Goal: Information Seeking & Learning: Learn about a topic

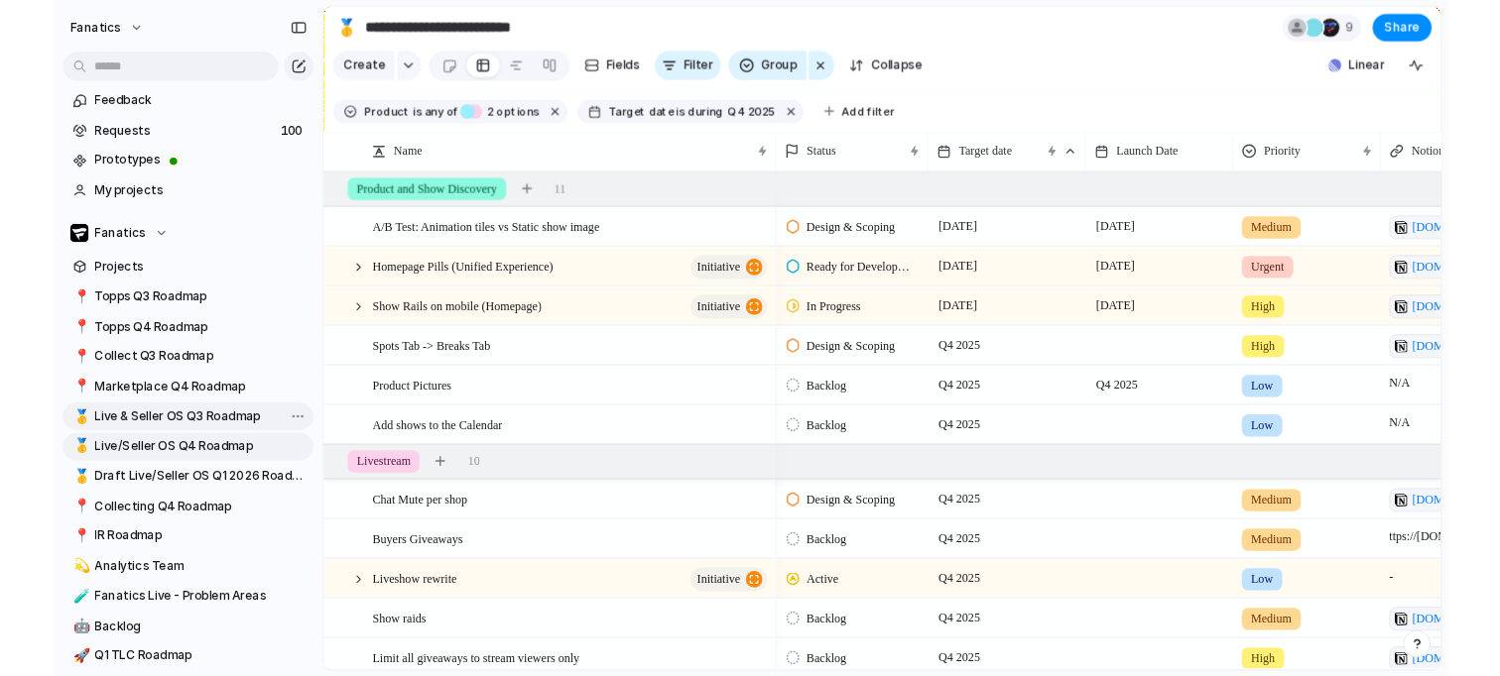
scroll to position [0, 9]
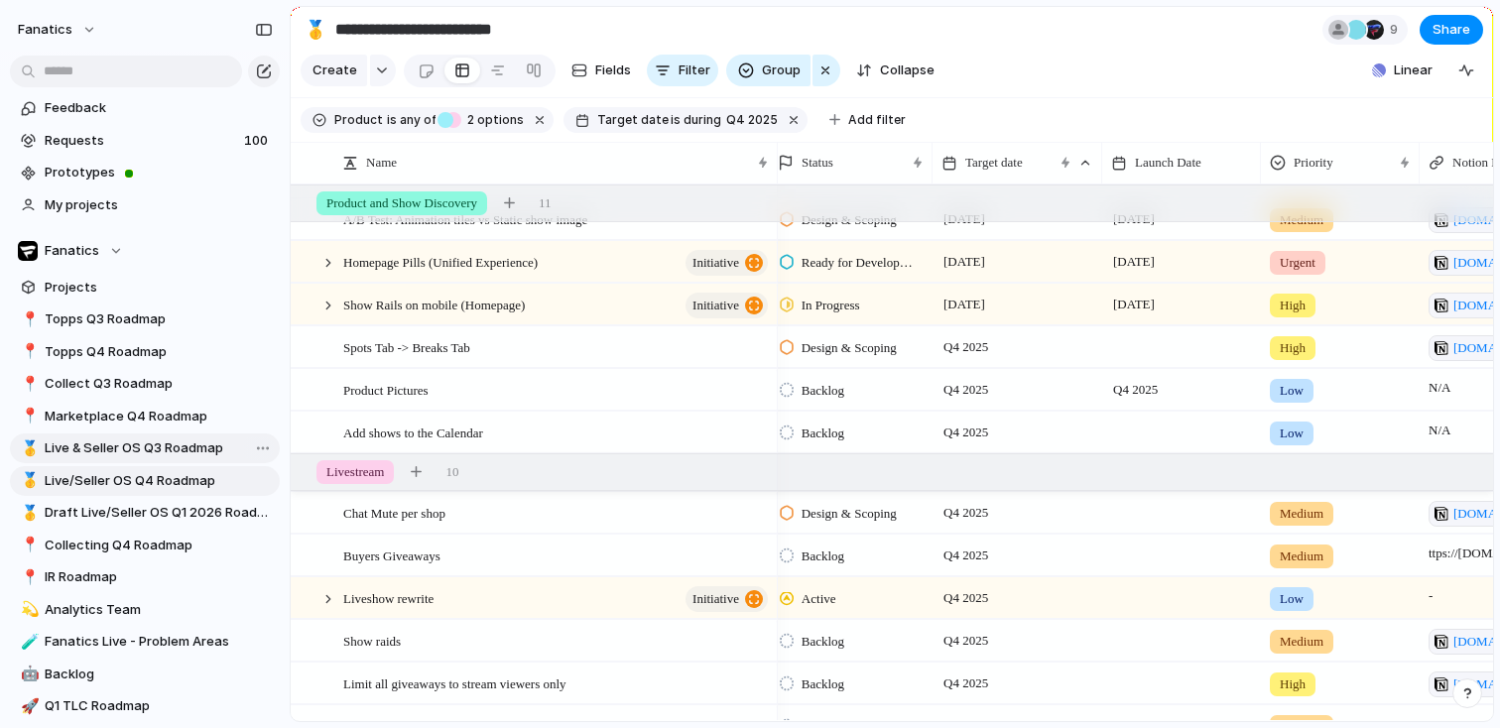
click at [168, 452] on span "Live & Seller OS Q3 Roadmap" at bounding box center [159, 448] width 228 height 20
type input "**********"
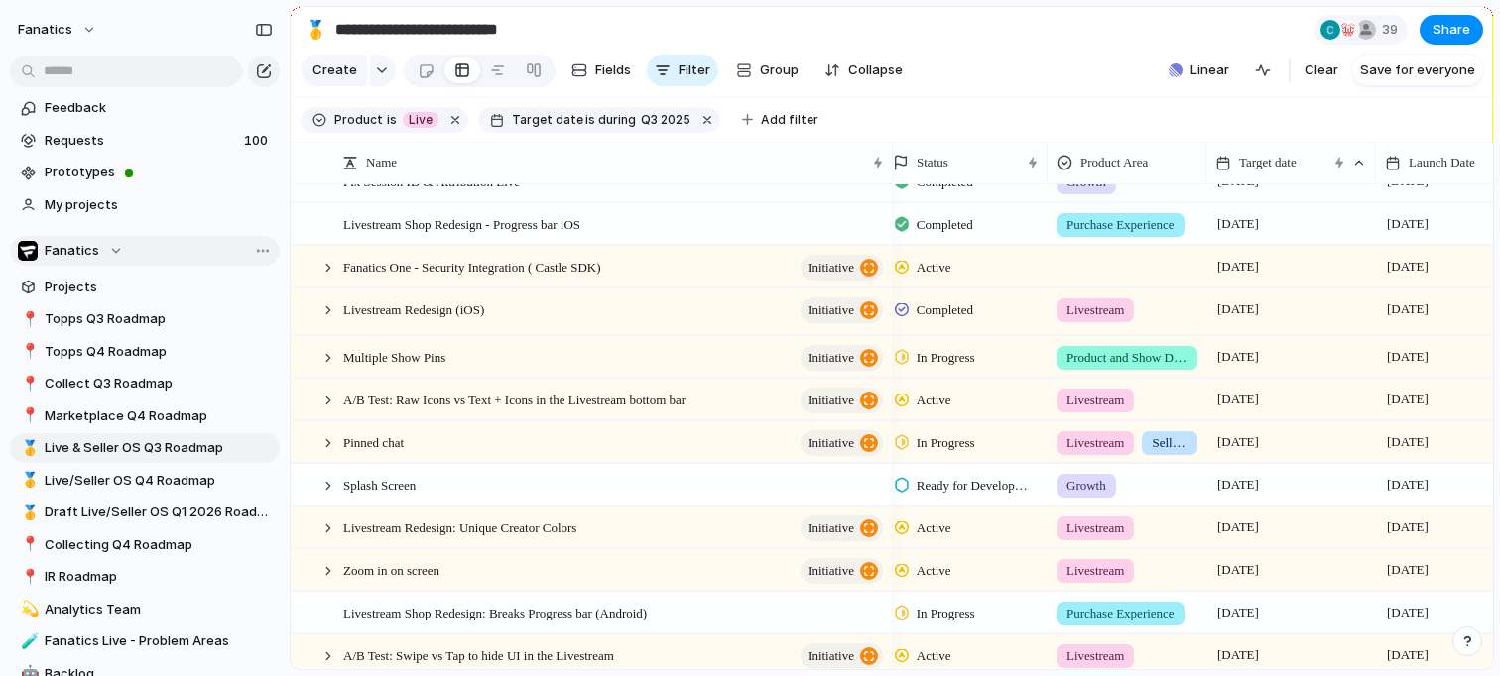
click at [61, 254] on span "Fanatics" at bounding box center [72, 251] width 55 height 20
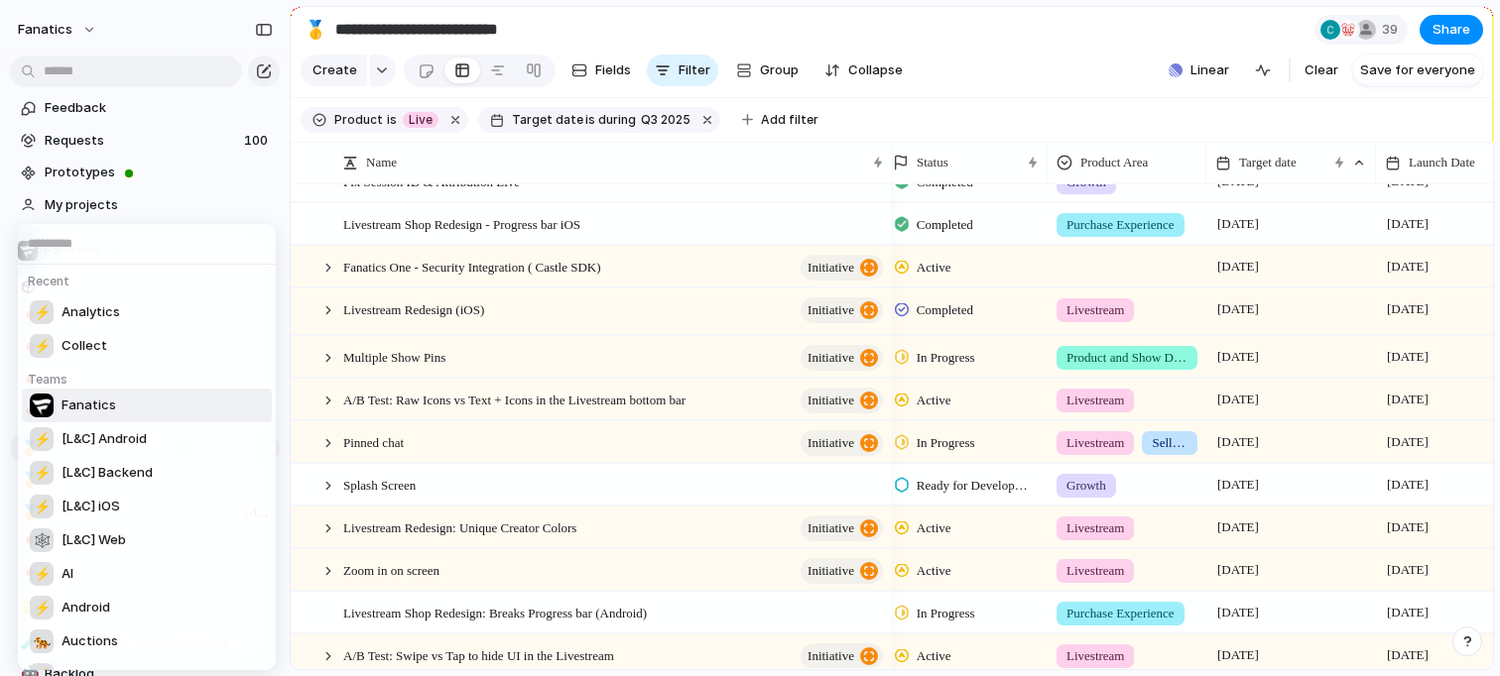
click at [98, 400] on span "Fanatics" at bounding box center [88, 406] width 55 height 20
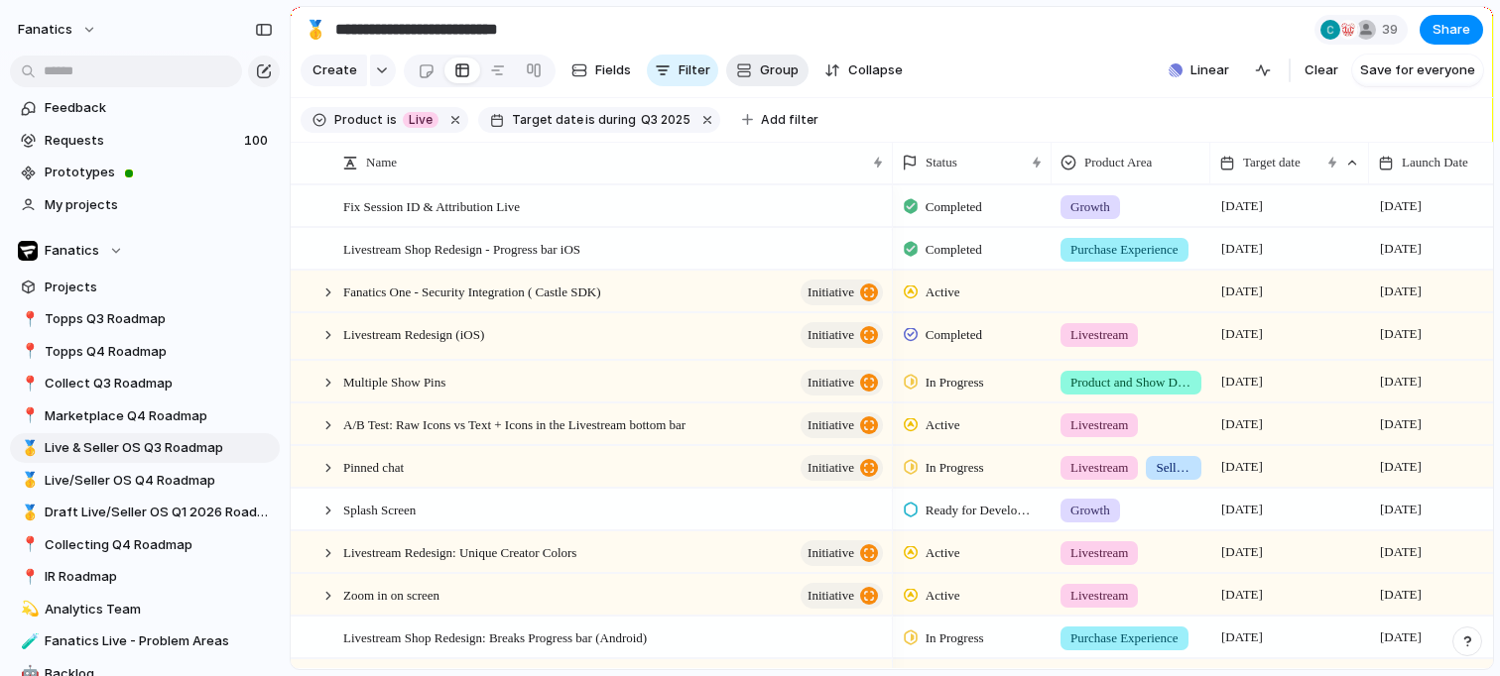
click at [762, 69] on span "Group" at bounding box center [779, 71] width 39 height 20
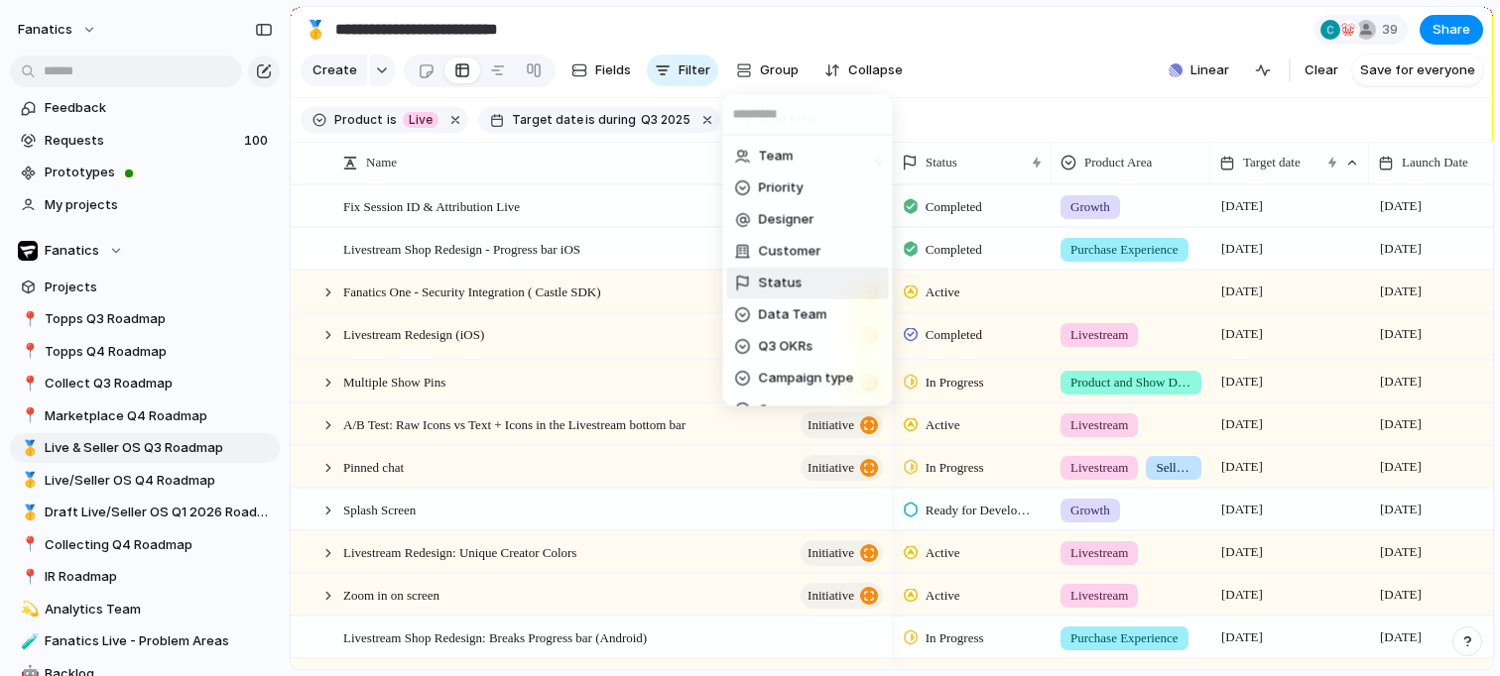
scroll to position [247, 0]
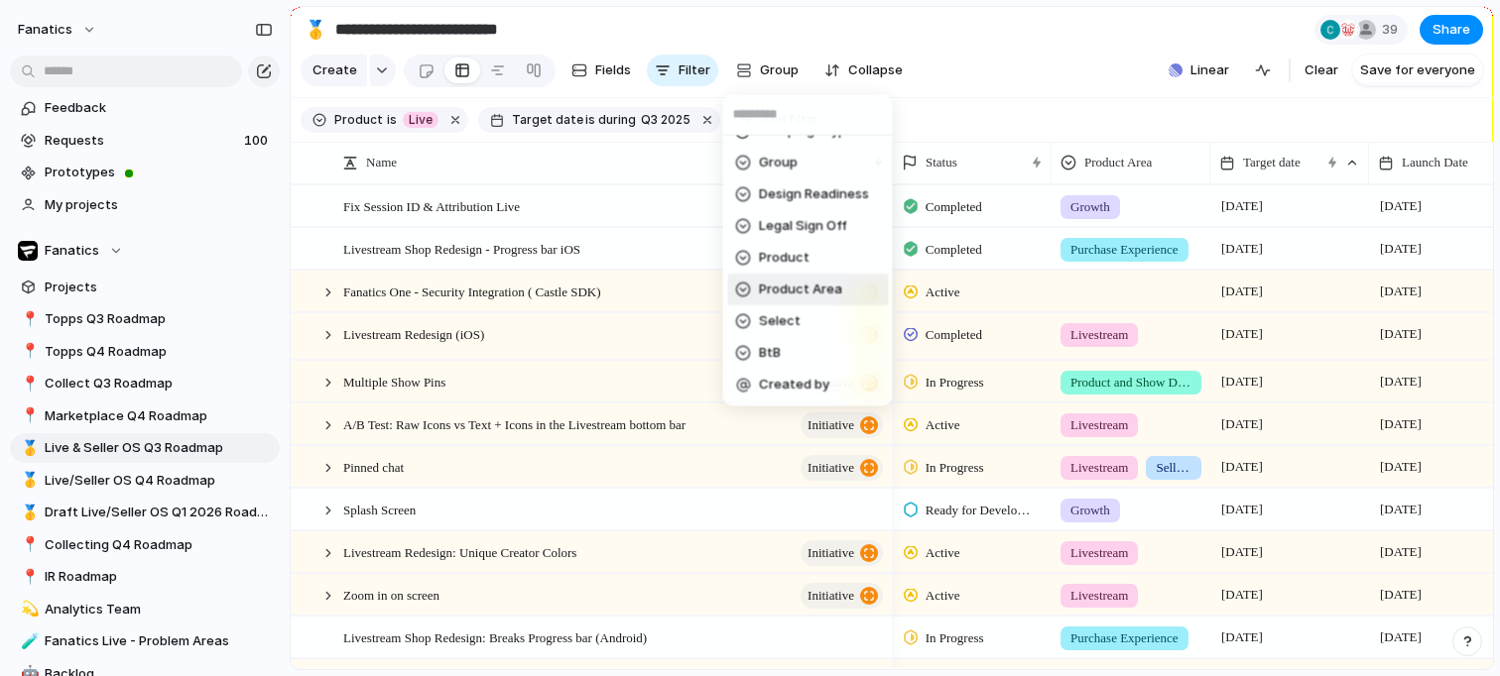
click at [811, 288] on span "Product Area" at bounding box center [800, 291] width 83 height 20
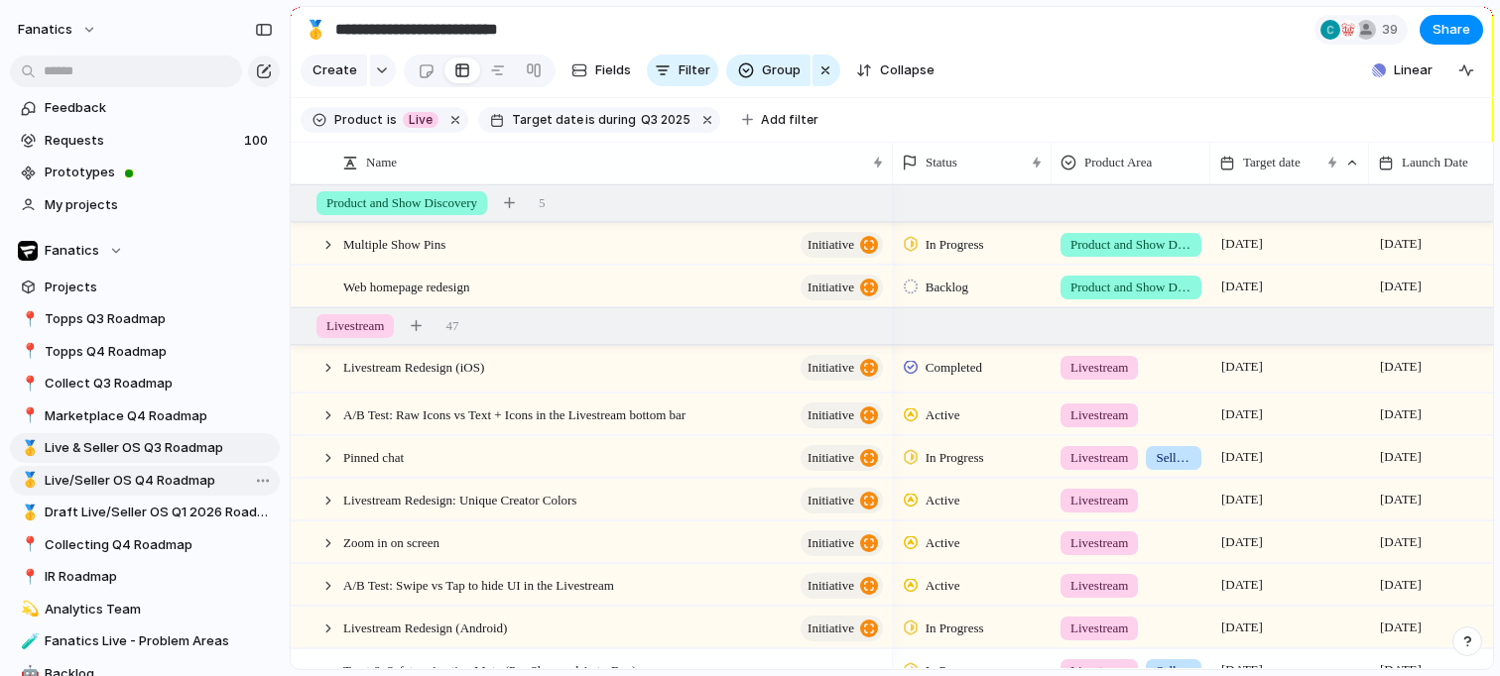
click at [132, 471] on span "Live/Seller OS Q4 Roadmap" at bounding box center [159, 481] width 228 height 20
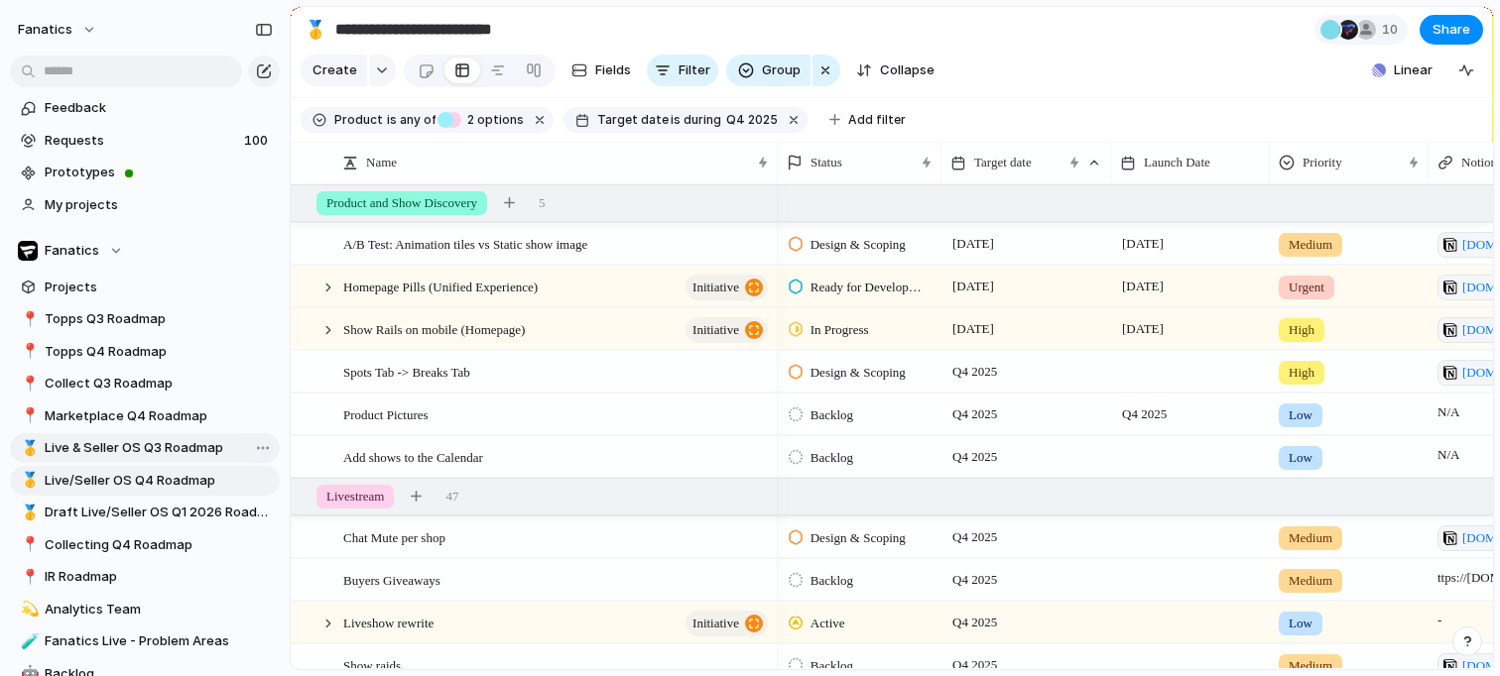
click at [151, 444] on span "Live & Seller OS Q3 Roadmap" at bounding box center [159, 448] width 228 height 20
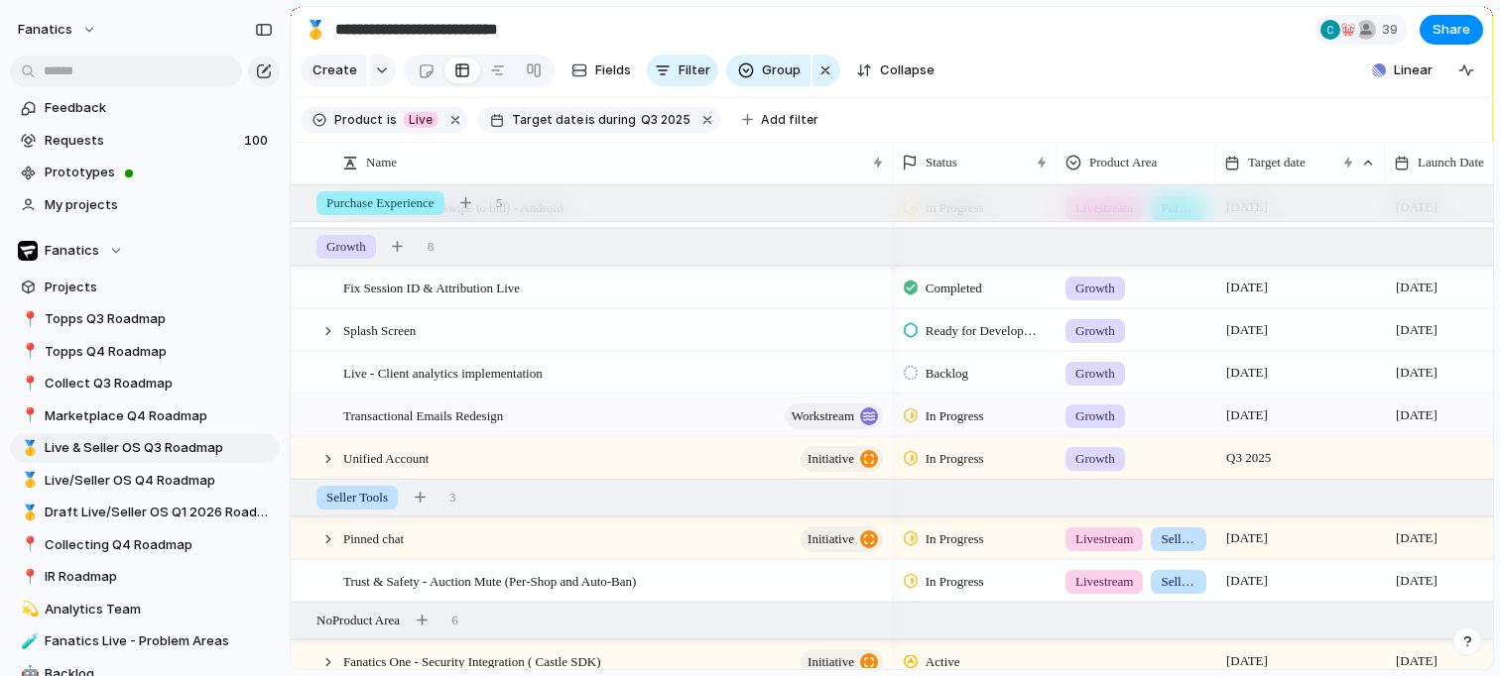
scroll to position [0, 1]
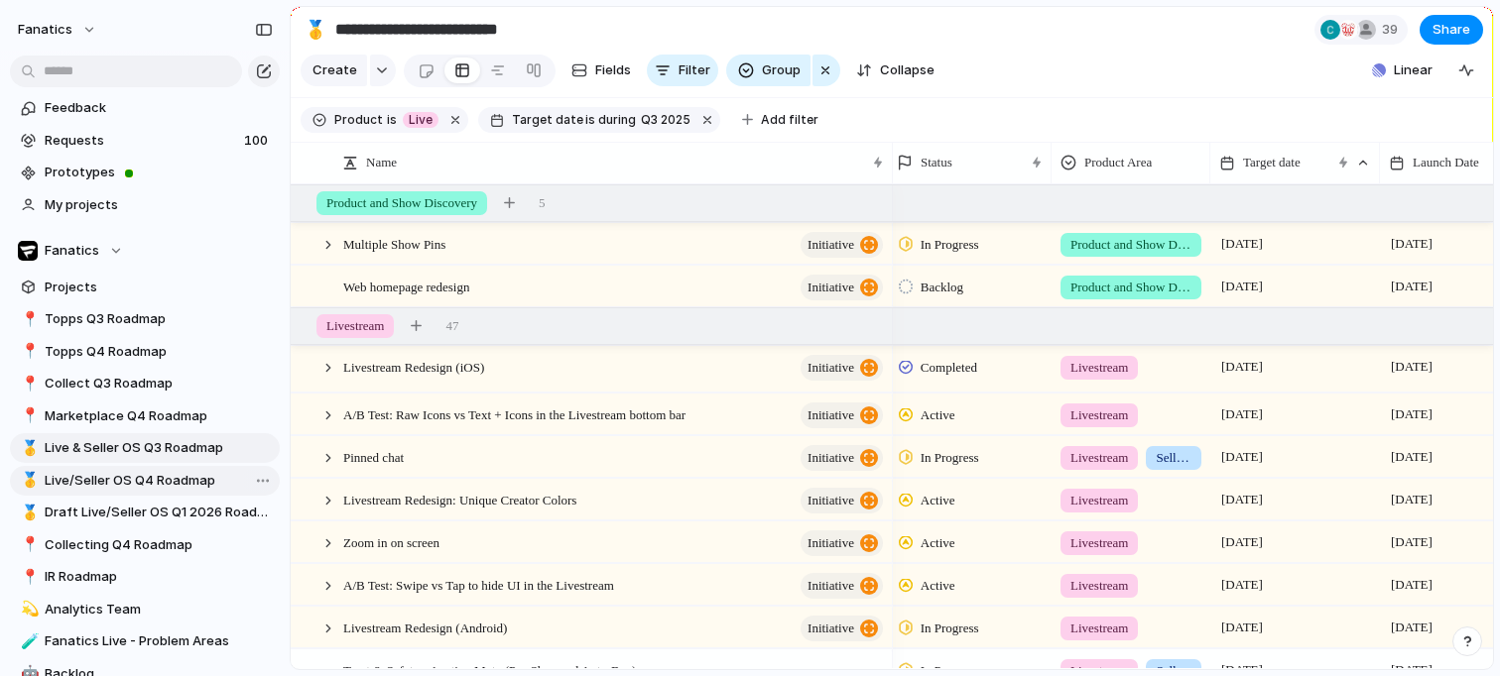
click at [176, 476] on span "Live/Seller OS Q4 Roadmap" at bounding box center [159, 481] width 228 height 20
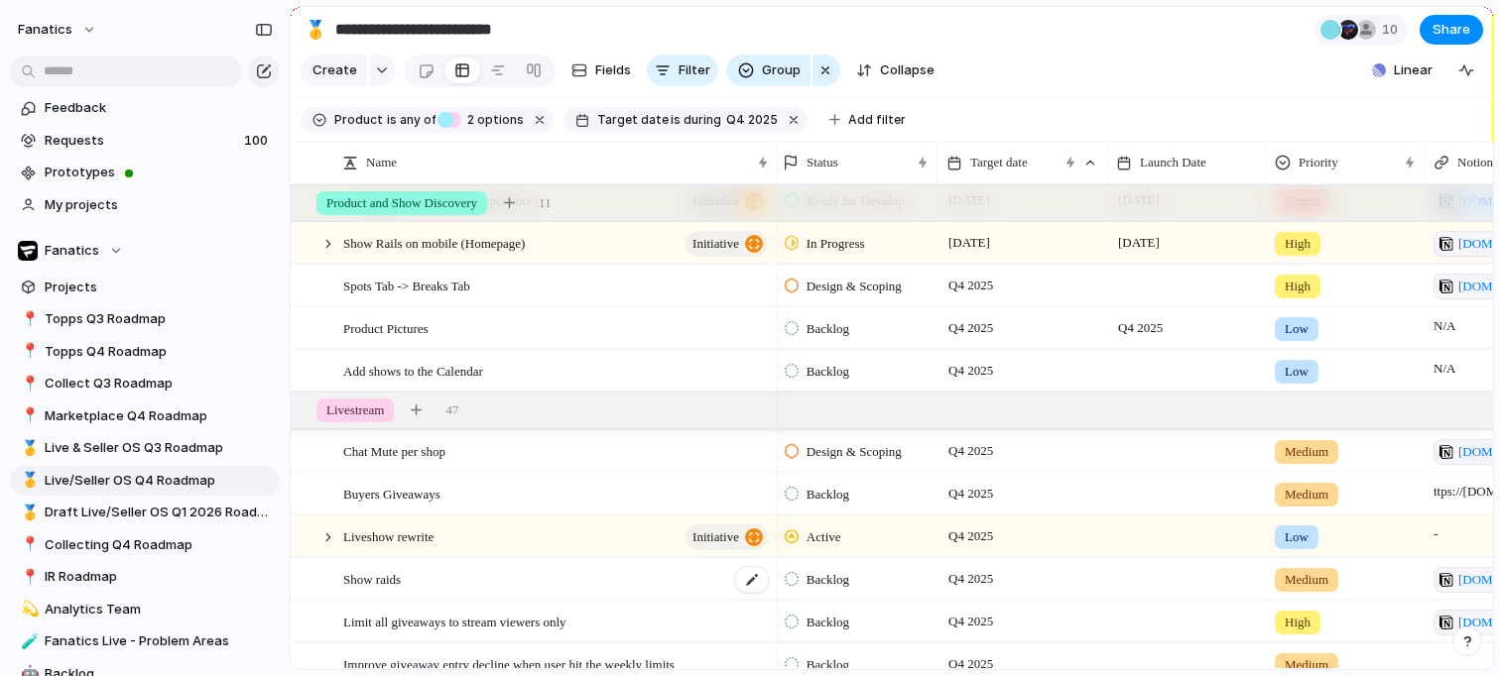
click at [427, 572] on div "Show raids" at bounding box center [556, 579] width 427 height 41
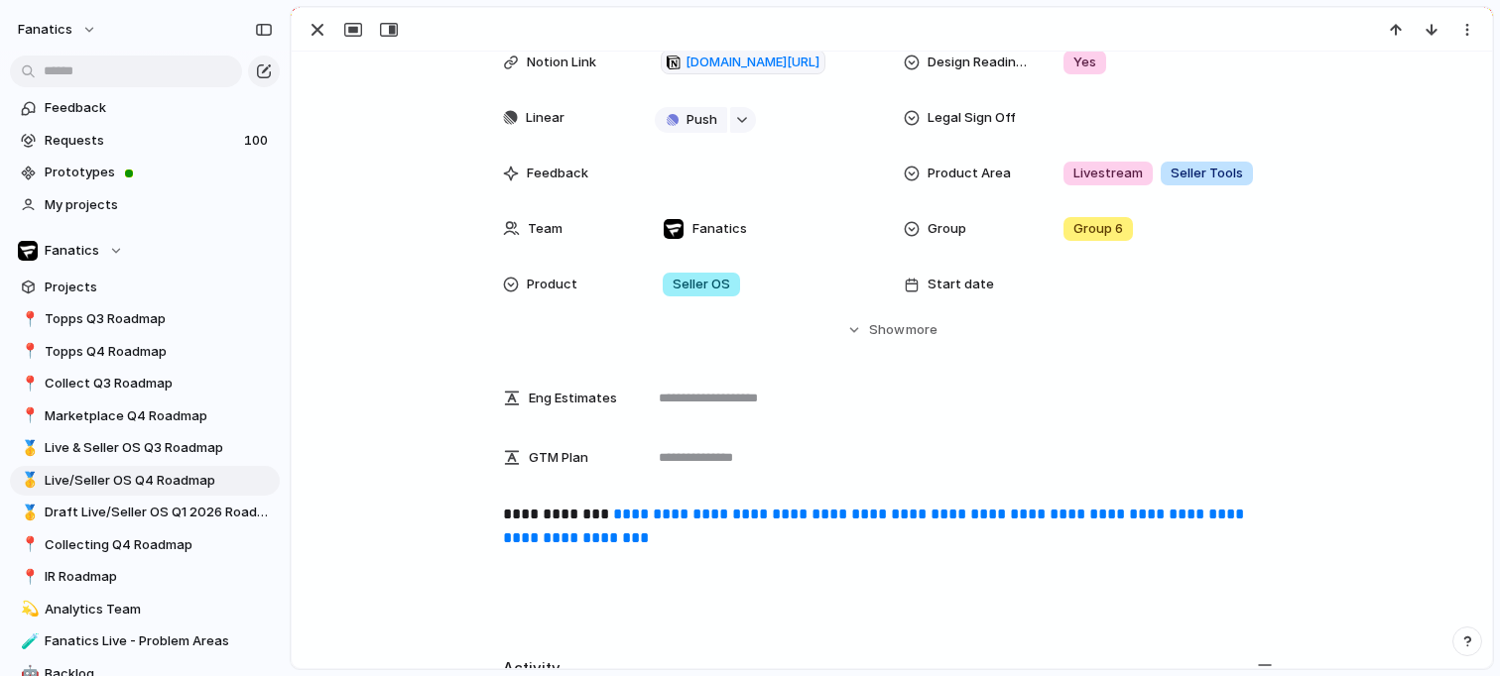
click at [653, 508] on link "**********" at bounding box center [875, 526] width 745 height 39
click at [316, 34] on div "button" at bounding box center [317, 30] width 24 height 24
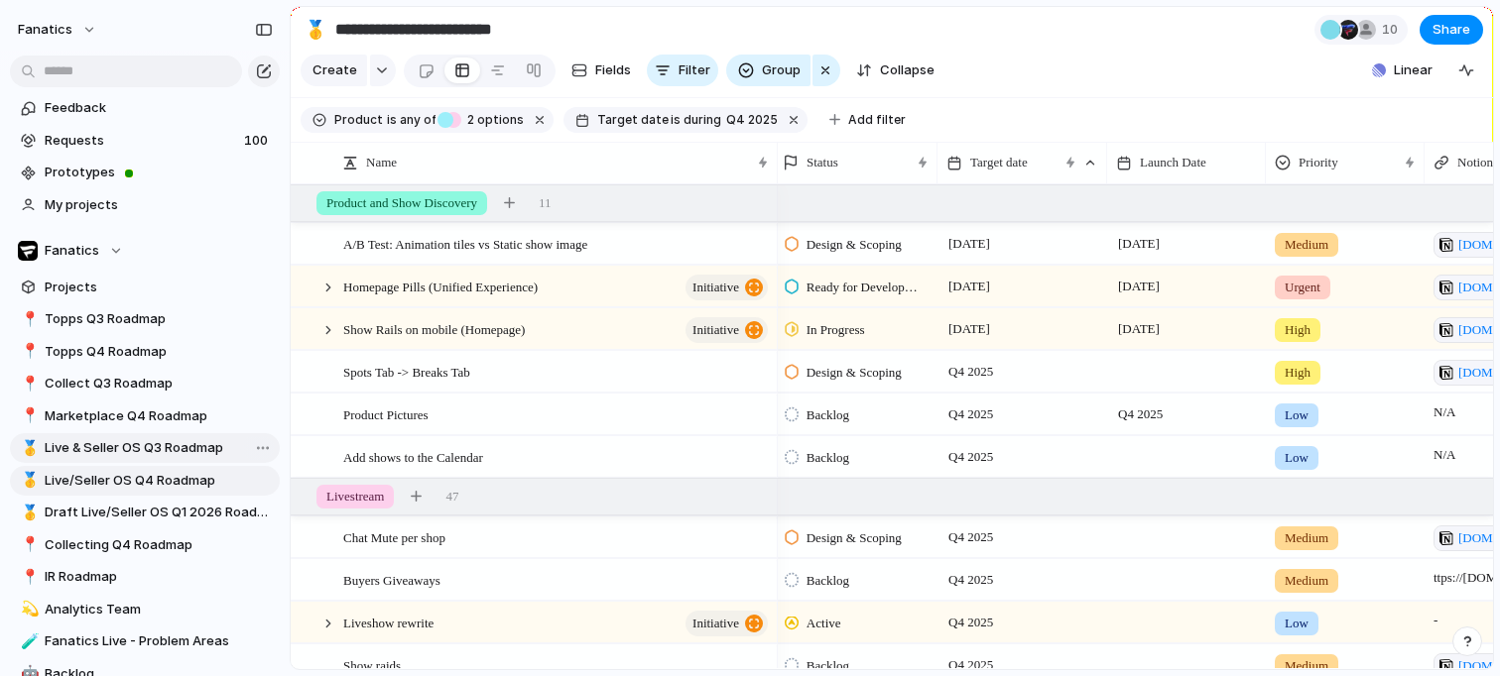
click at [149, 442] on span "Live & Seller OS Q3 Roadmap" at bounding box center [159, 448] width 228 height 20
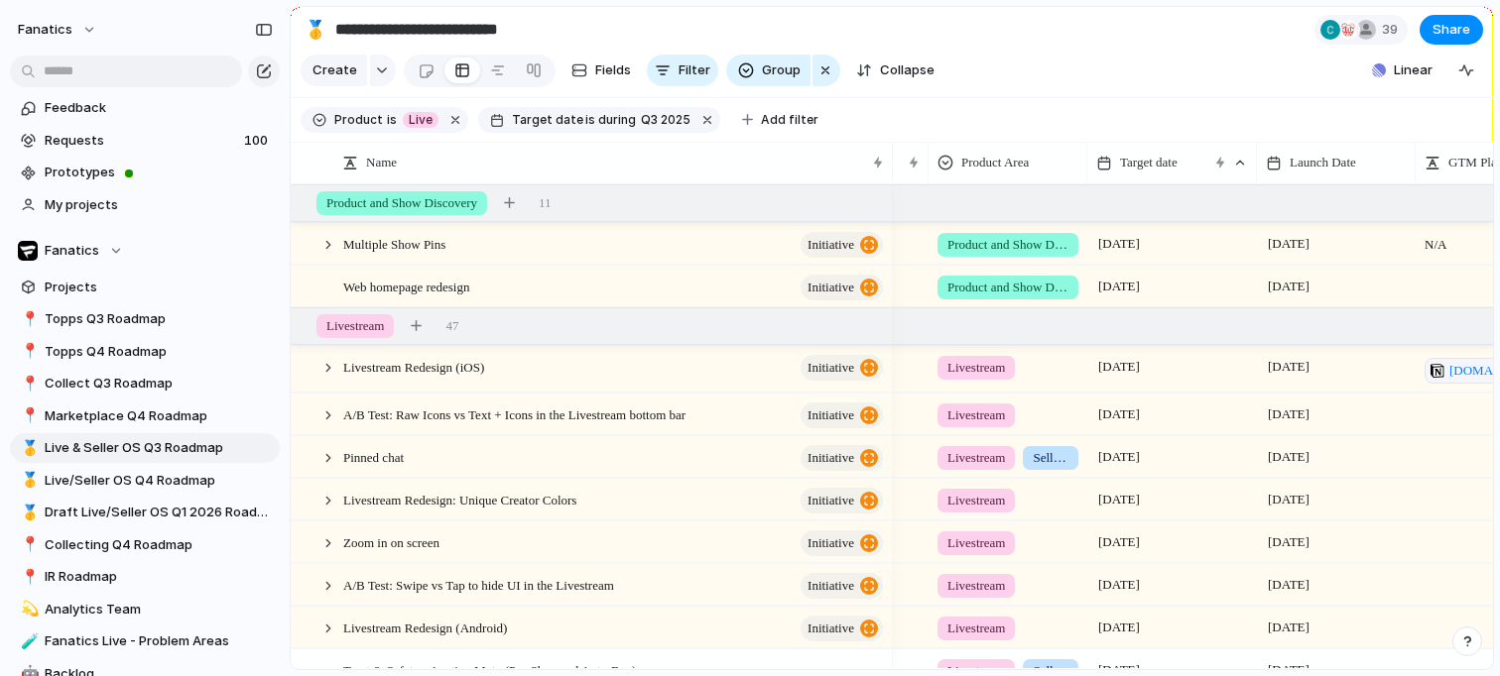
scroll to position [0, 186]
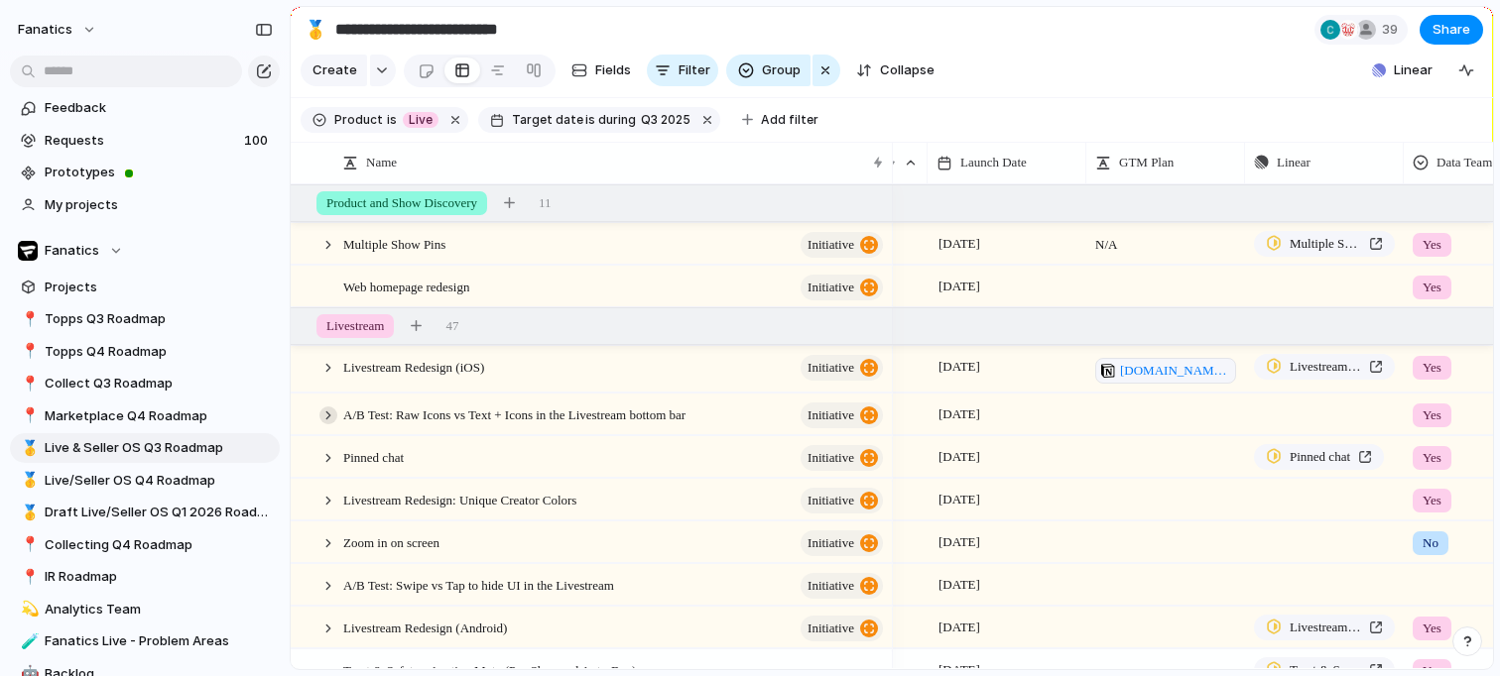
click at [328, 414] on div at bounding box center [328, 416] width 18 height 18
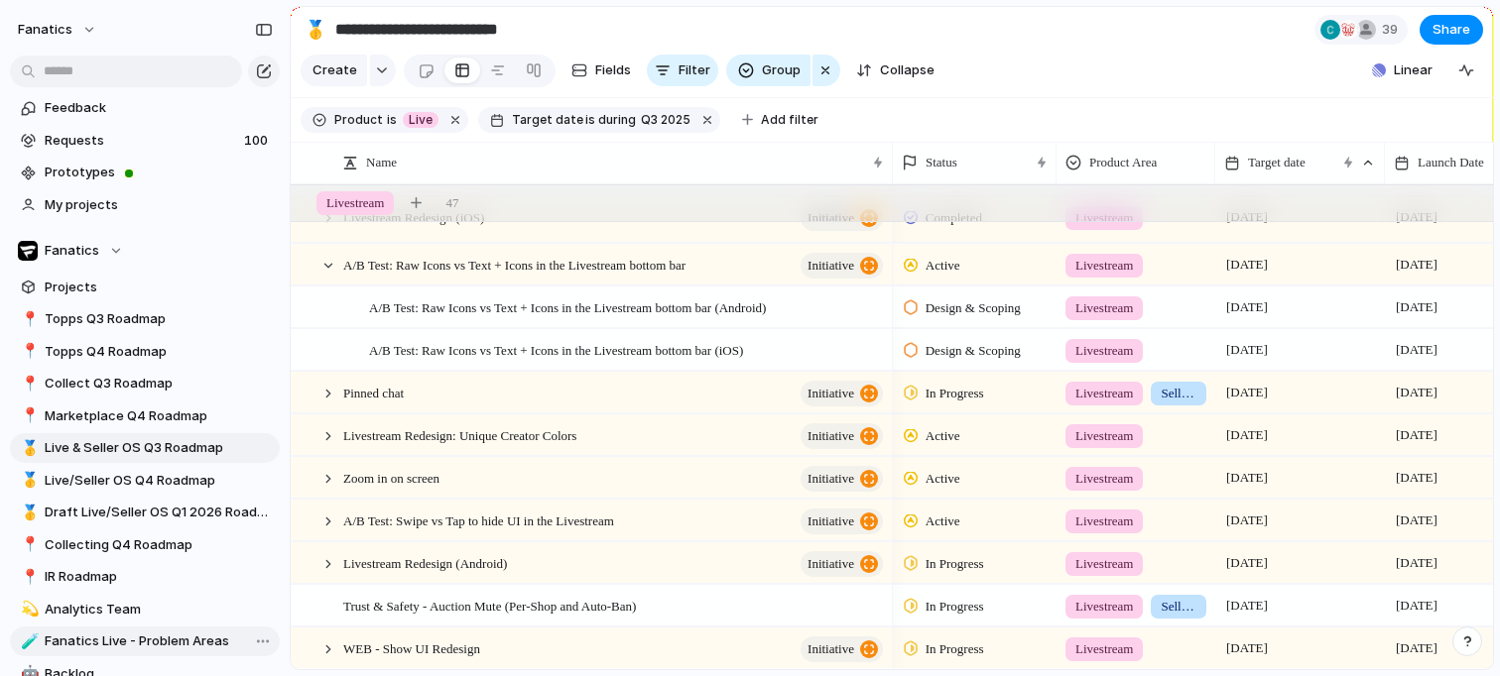
click at [75, 637] on span "Fanatics Live - Problem Areas" at bounding box center [159, 642] width 228 height 20
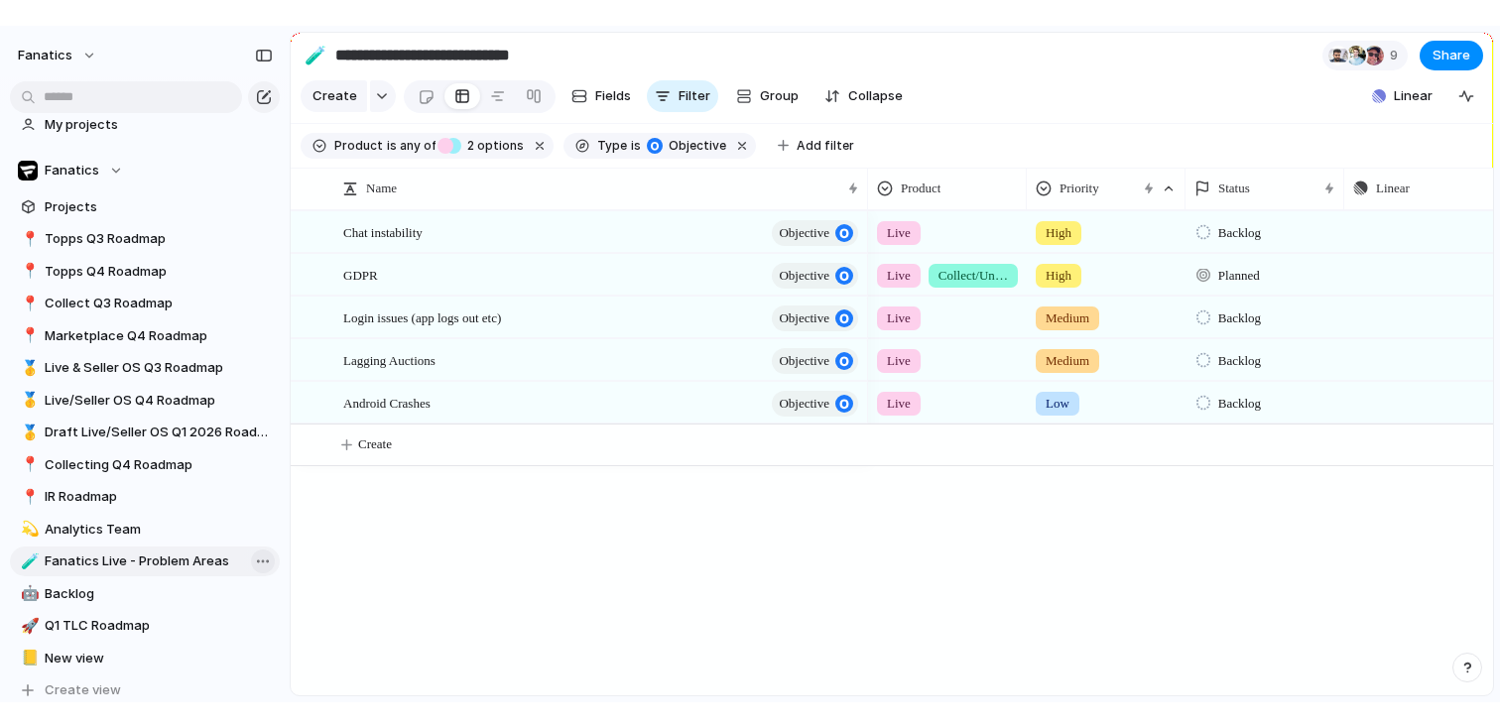
scroll to position [107, 0]
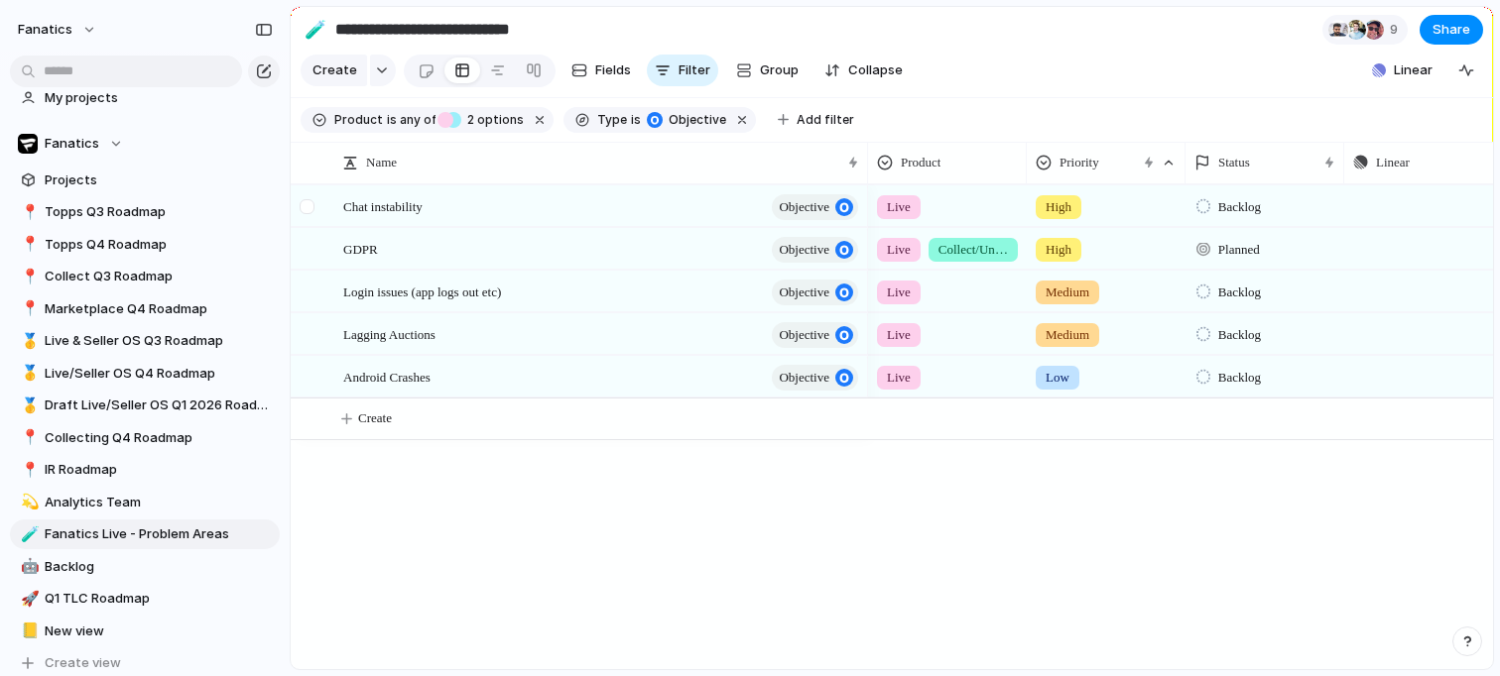
click at [313, 194] on div at bounding box center [310, 213] width 36 height 54
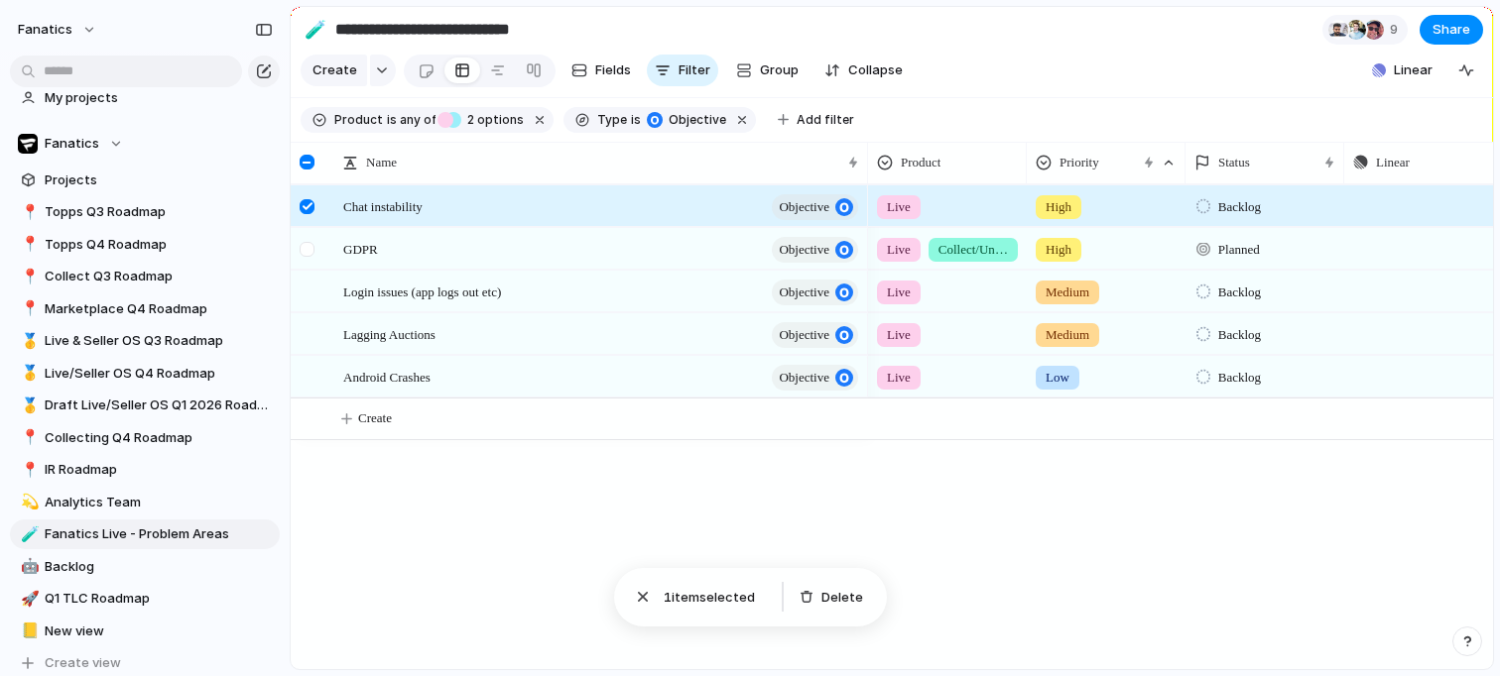
click at [309, 255] on div at bounding box center [307, 249] width 15 height 15
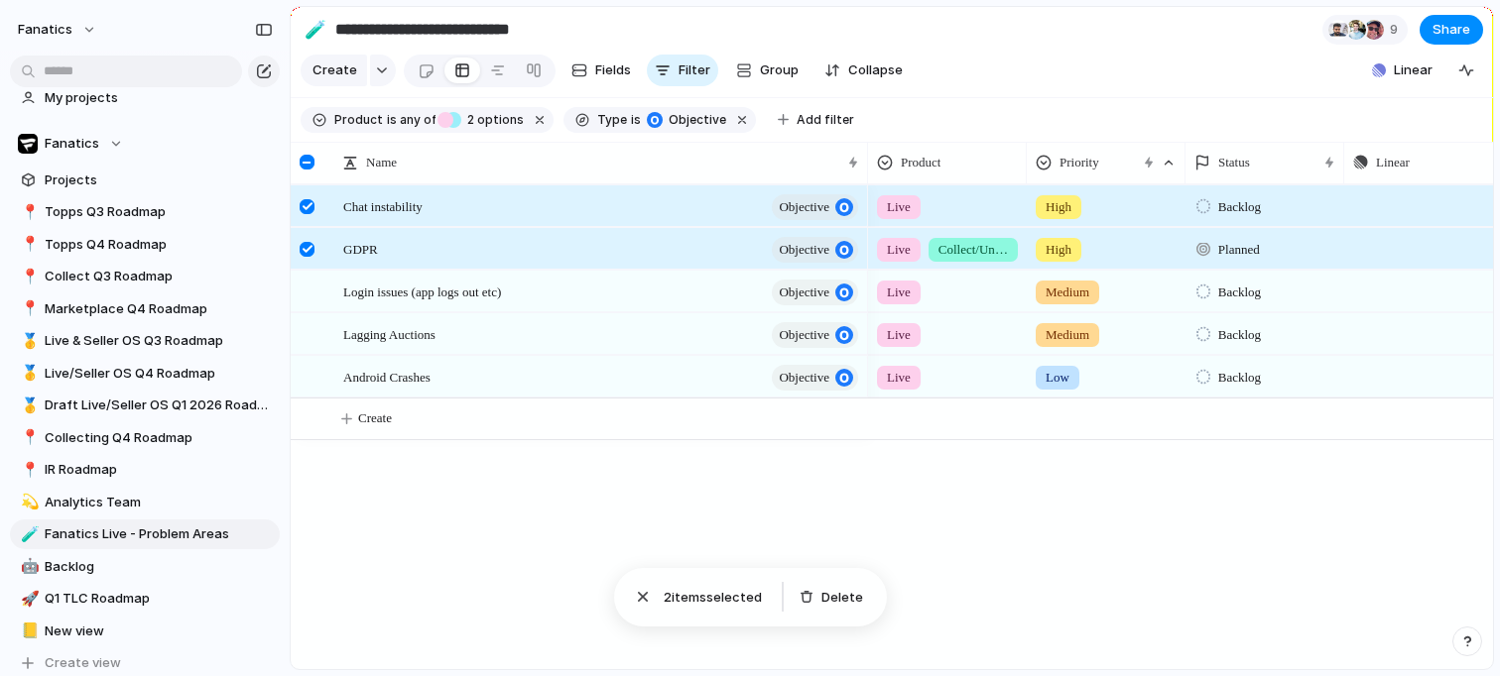
click at [306, 251] on div at bounding box center [307, 249] width 15 height 15
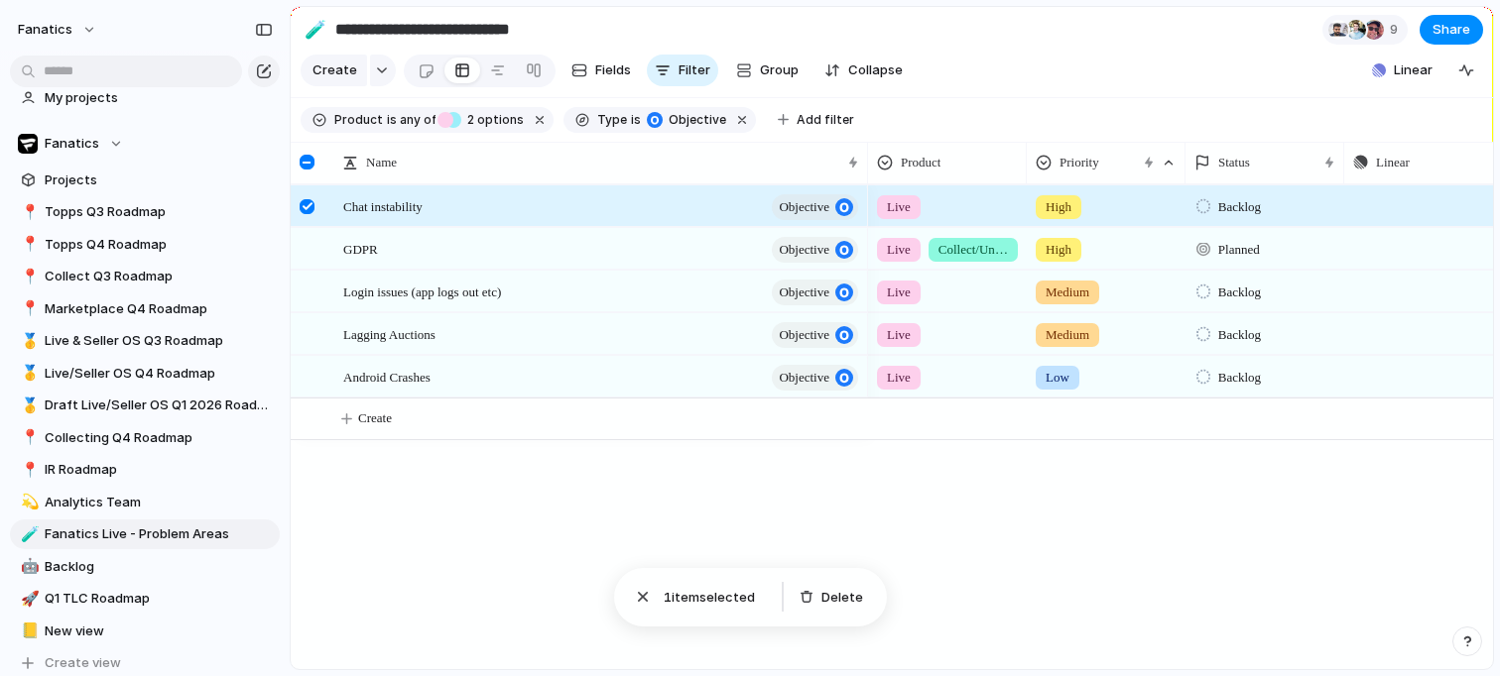
click at [306, 206] on div at bounding box center [307, 206] width 15 height 15
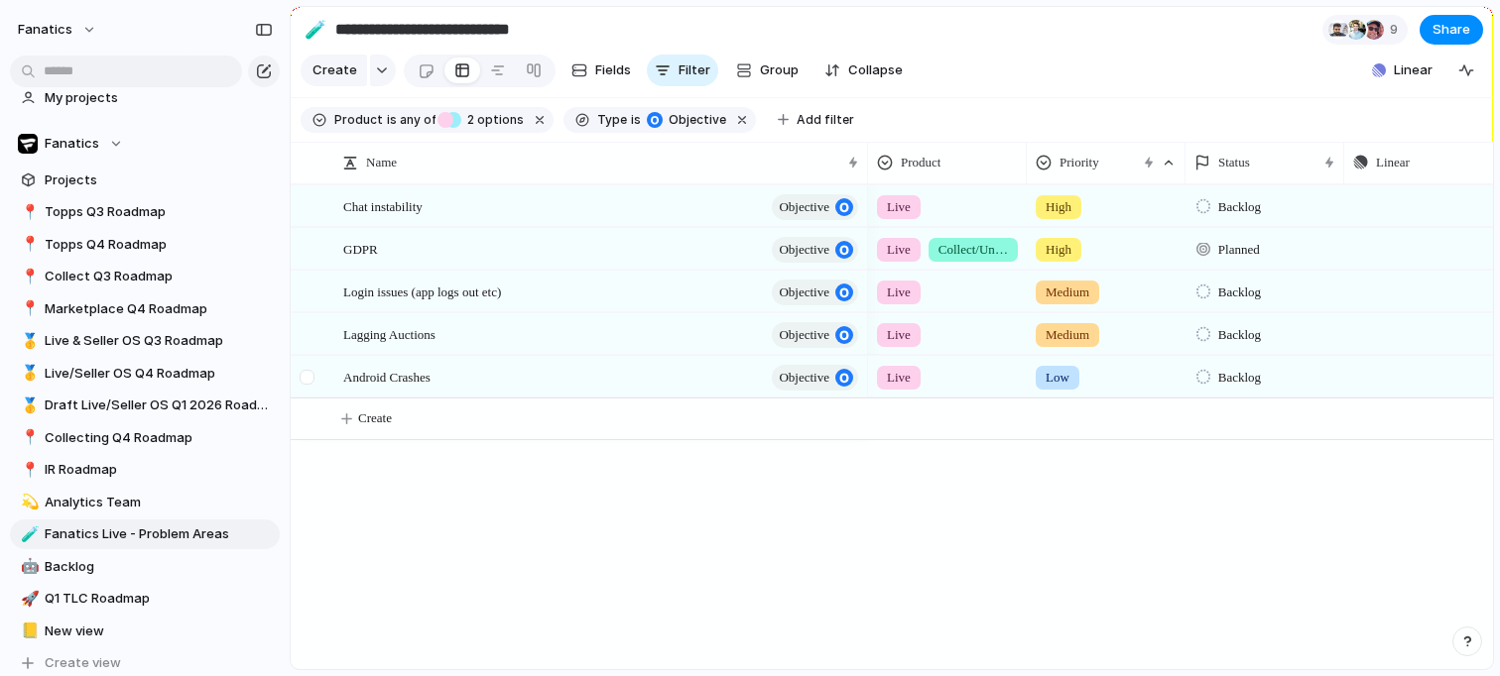
click at [311, 370] on div at bounding box center [307, 377] width 15 height 15
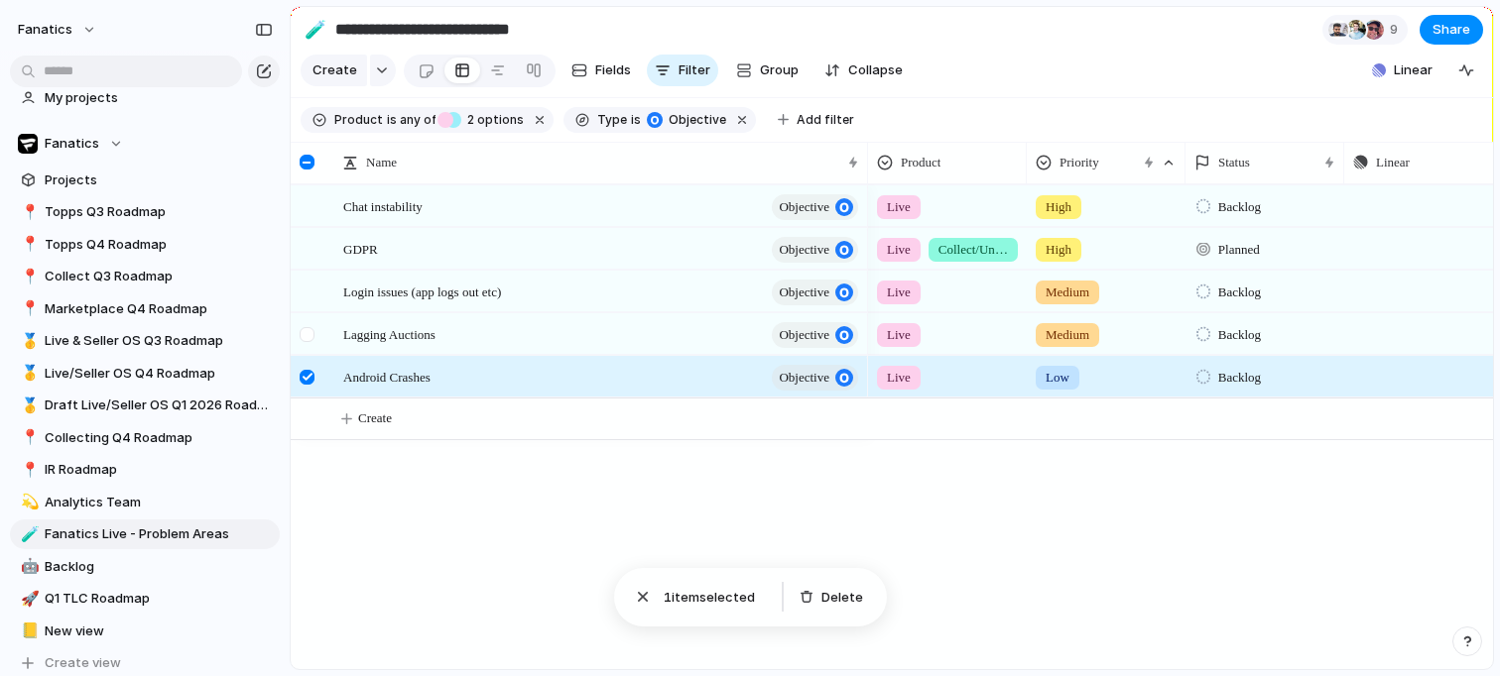
click at [311, 340] on div at bounding box center [307, 334] width 15 height 15
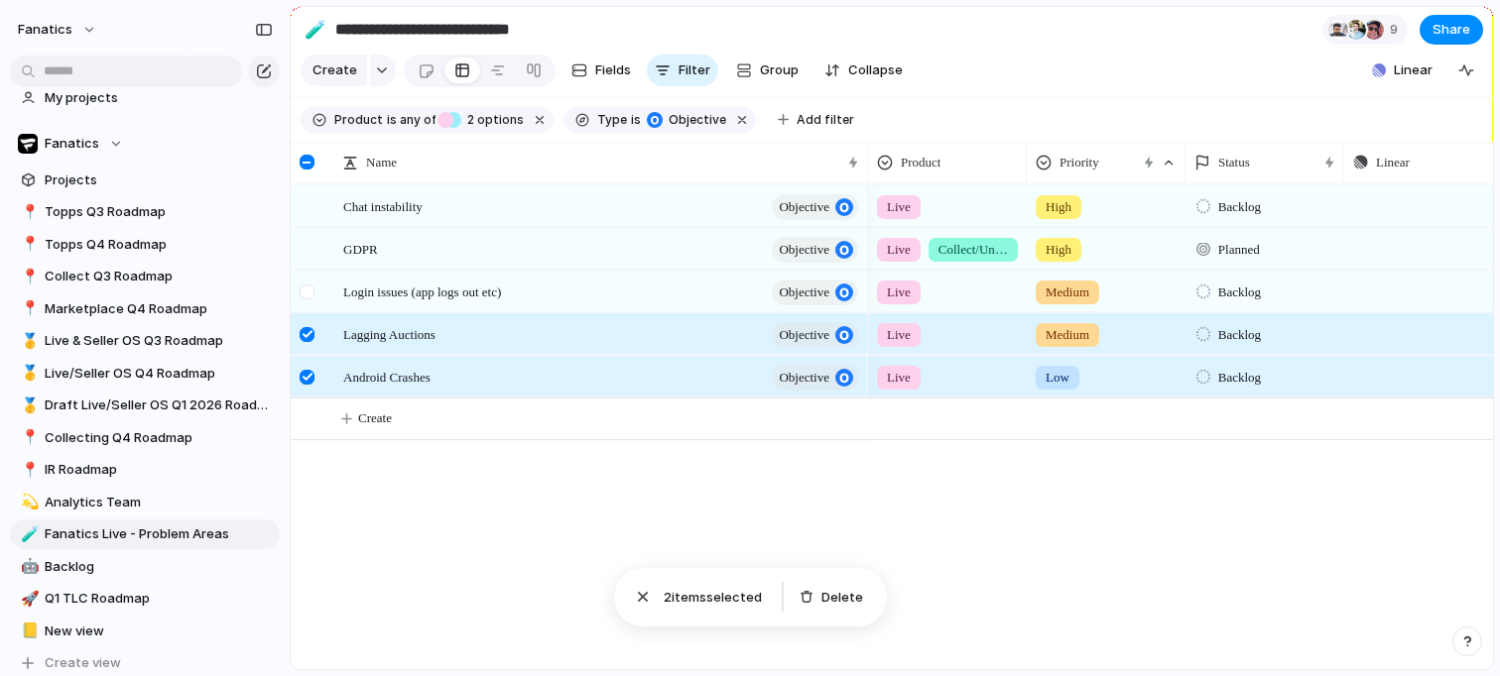
click at [309, 277] on div at bounding box center [310, 299] width 36 height 54
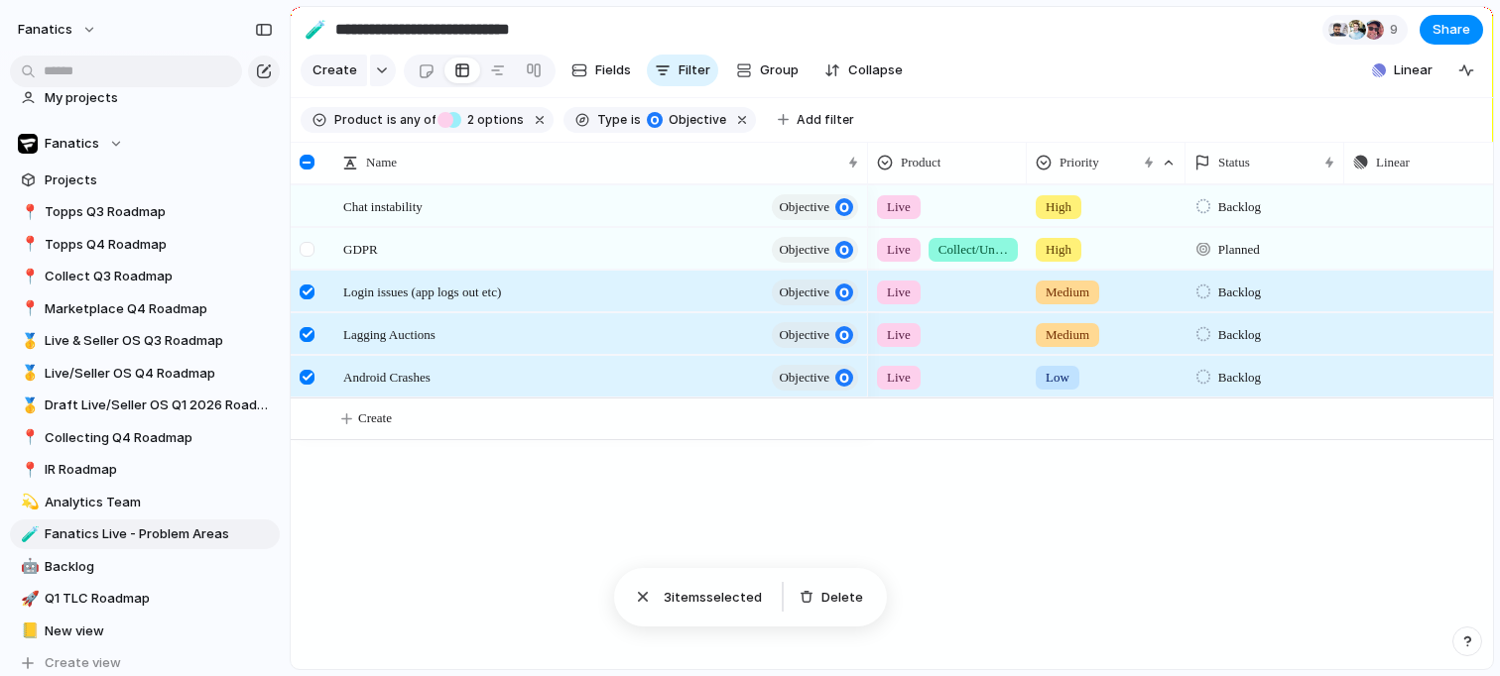
click at [309, 248] on div at bounding box center [307, 249] width 15 height 15
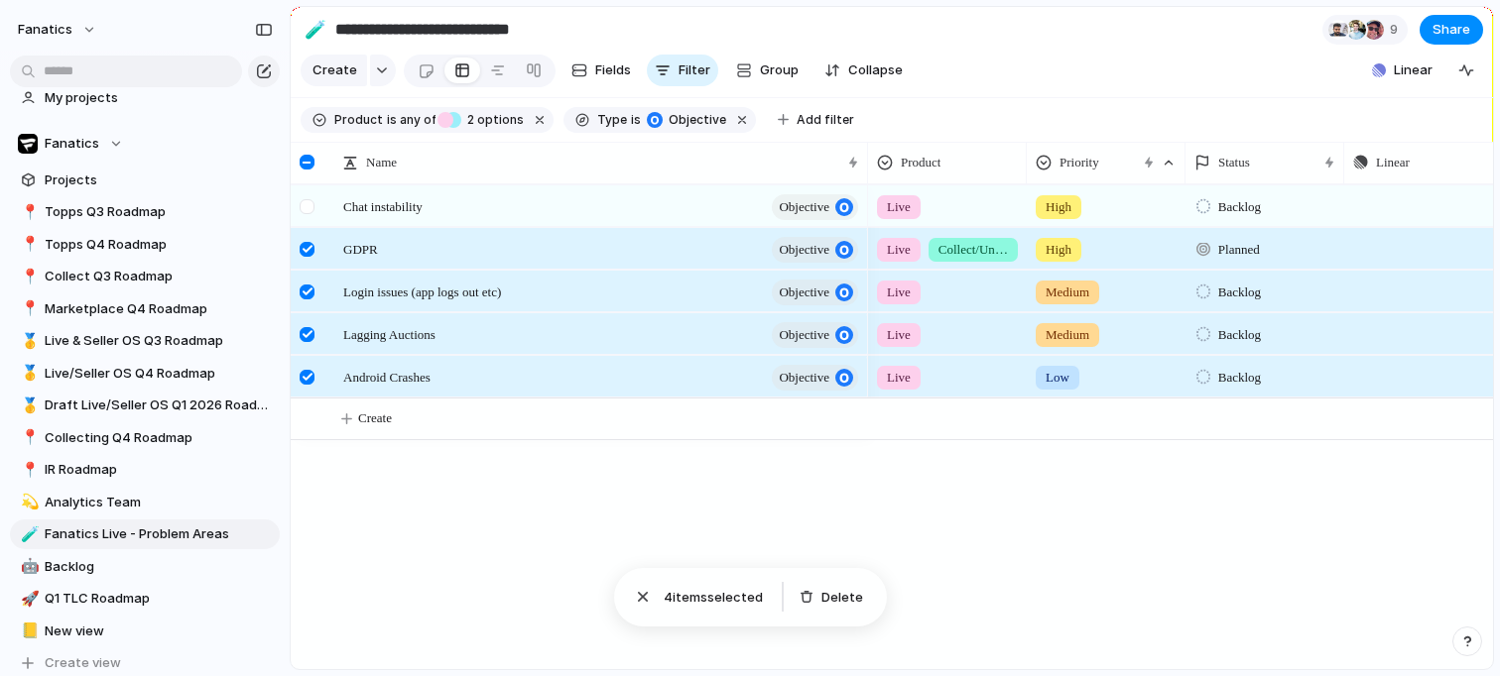
click at [309, 206] on div at bounding box center [307, 206] width 15 height 15
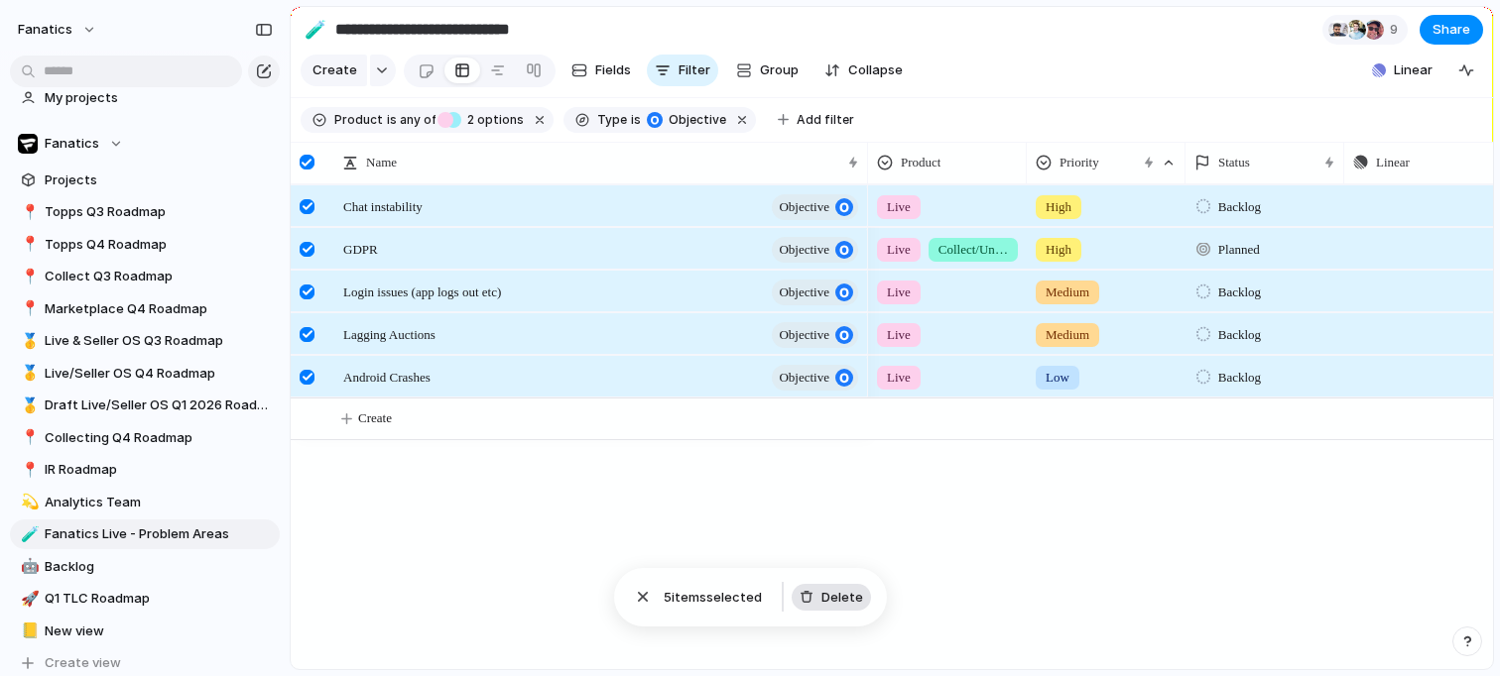
click at [853, 589] on span "Delete" at bounding box center [842, 598] width 42 height 20
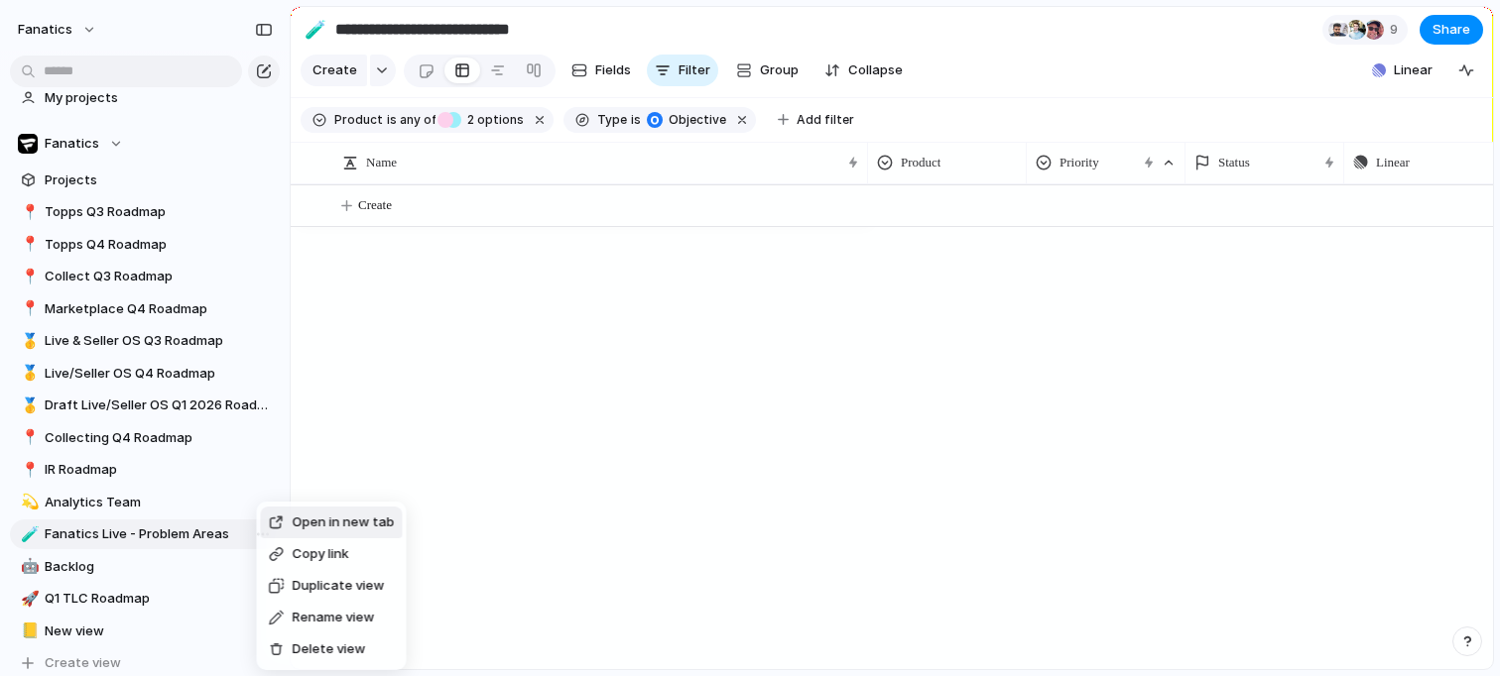
click at [333, 649] on span "Delete view" at bounding box center [329, 650] width 73 height 20
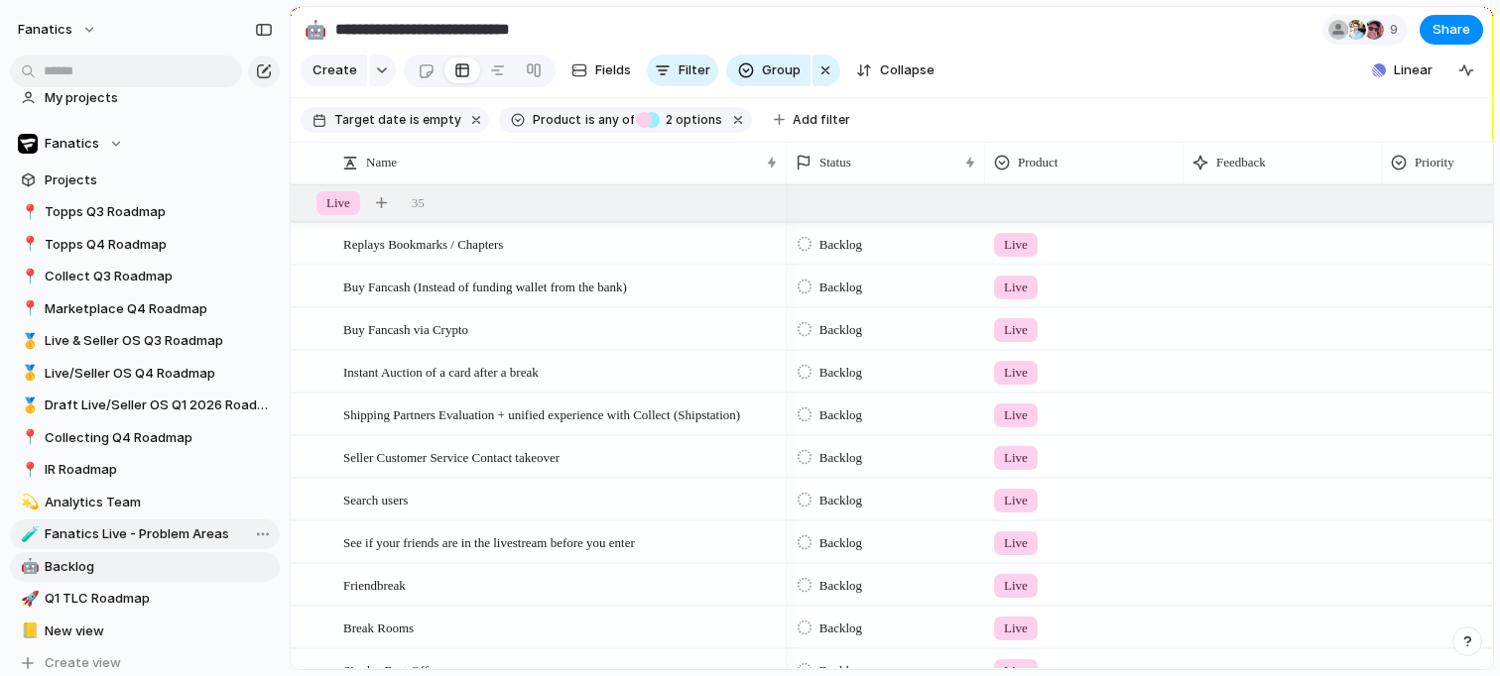
type input "*******"
